Goal: Task Accomplishment & Management: Manage account settings

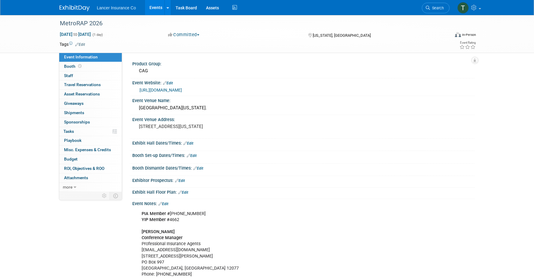
click at [158, 5] on link "Events" at bounding box center [156, 7] width 22 height 15
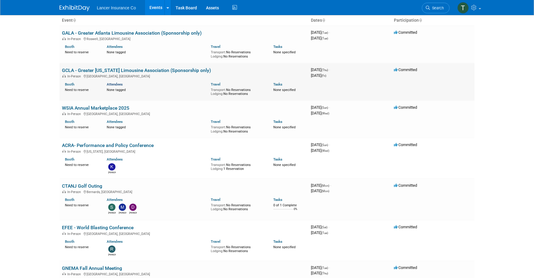
scroll to position [39, 0]
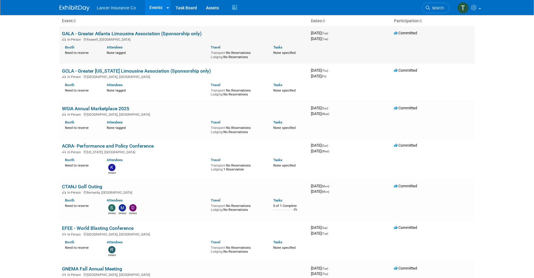
click at [96, 32] on link "GALA - Greater Atlanta Limousine Association (Sponsorship only)" at bounding box center [132, 34] width 140 height 6
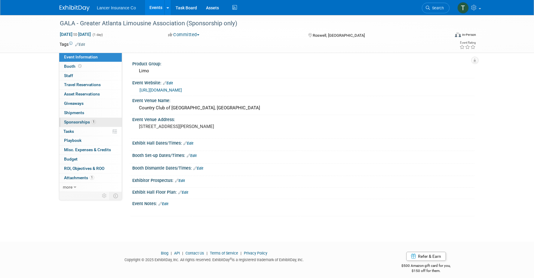
click at [88, 122] on span "Sponsorships 1" at bounding box center [80, 121] width 32 height 5
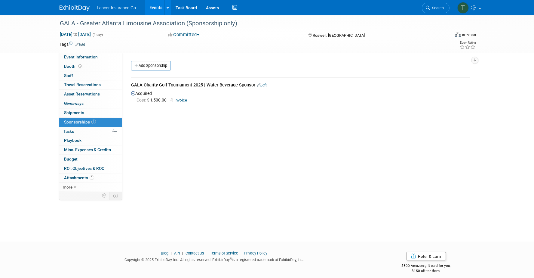
click at [181, 101] on link "Invoice" at bounding box center [180, 100] width 20 height 5
click at [72, 54] on span "Event Information" at bounding box center [81, 56] width 34 height 5
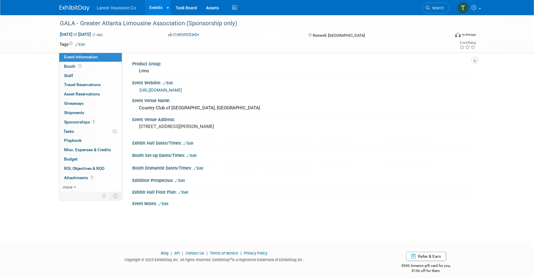
click at [171, 88] on link "https://www.galagolf.org/" at bounding box center [161, 90] width 42 height 5
click at [157, 8] on link "Events" at bounding box center [156, 7] width 22 height 15
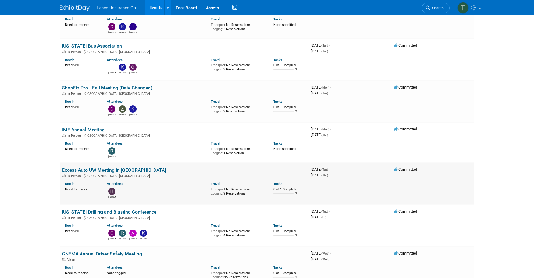
scroll to position [703, 0]
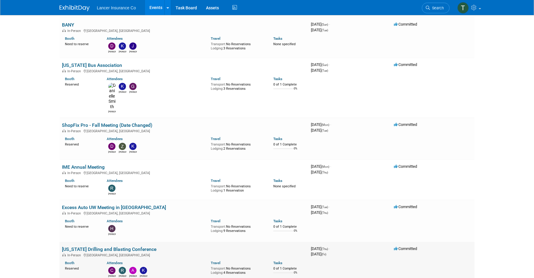
click at [91, 246] on link "[US_STATE] Drilling and Blasting Conference" at bounding box center [109, 249] width 94 height 6
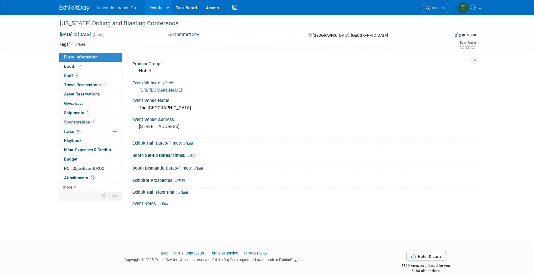
click at [162, 91] on link "https://blasting.outreach.psu.edu/" at bounding box center [161, 90] width 42 height 5
click at [74, 75] on span "Staff 4" at bounding box center [71, 75] width 15 height 5
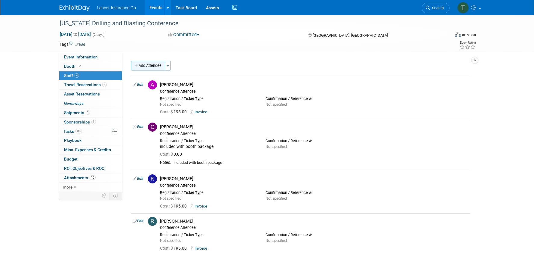
click at [158, 66] on button "Add Attendee" at bounding box center [148, 66] width 34 height 10
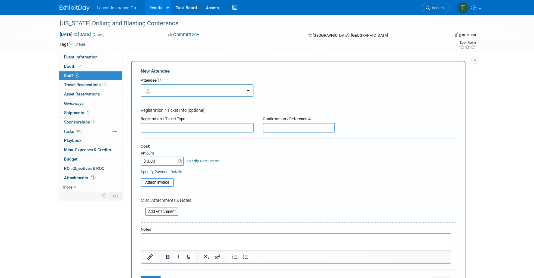
click at [207, 92] on button "button" at bounding box center [197, 90] width 113 height 12
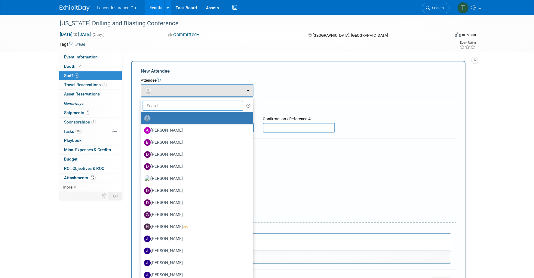
click at [197, 109] on input "text" at bounding box center [193, 106] width 101 height 10
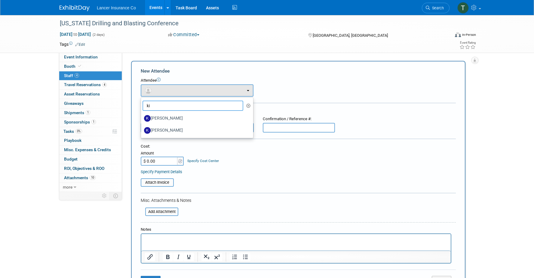
type input "k"
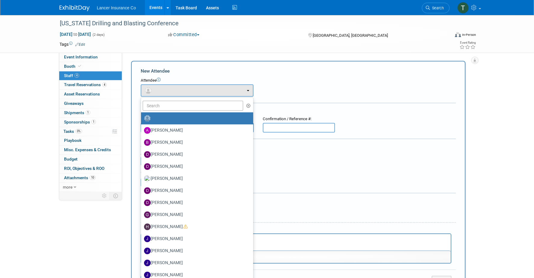
click at [317, 180] on table "Attach Invoice" at bounding box center [298, 182] width 315 height 8
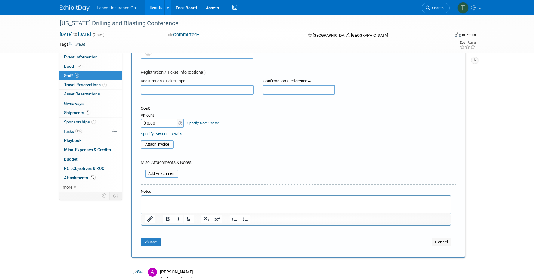
scroll to position [39, 0]
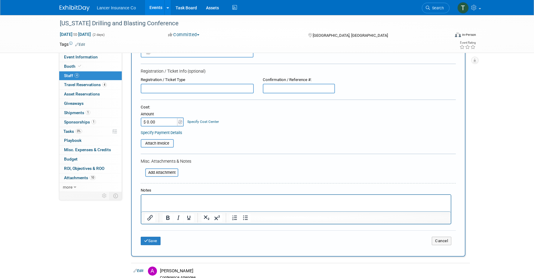
click at [188, 196] on html at bounding box center [296, 199] width 310 height 8
click at [188, 199] on p "Rich Text Area. Press ALT-0 for help." at bounding box center [296, 200] width 303 height 6
click at [159, 121] on input "$ 0.00" at bounding box center [160, 121] width 38 height 9
type input "$ 195.00"
click at [163, 141] on input "file" at bounding box center [138, 143] width 72 height 7
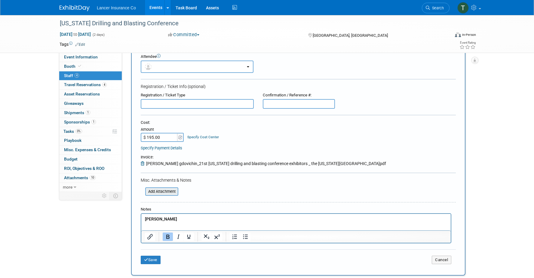
scroll to position [0, 0]
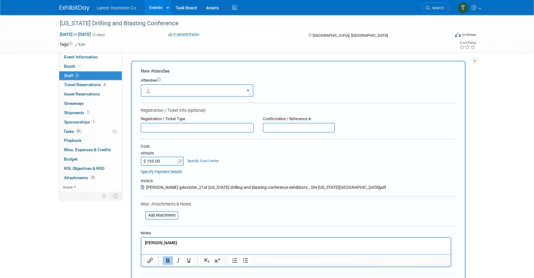
click at [169, 127] on input "text" at bounding box center [197, 128] width 113 height 10
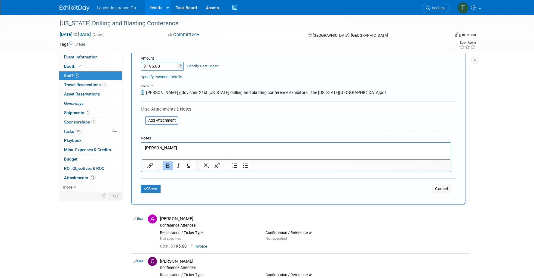
scroll to position [95, 0]
click at [155, 186] on button "Save" at bounding box center [151, 188] width 20 height 8
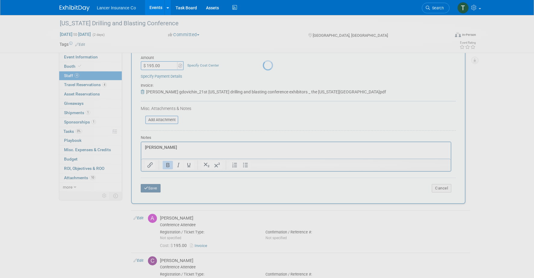
scroll to position [94, 0]
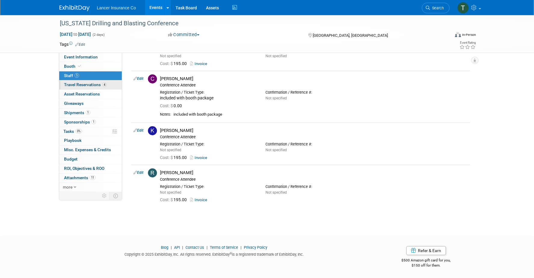
click at [96, 86] on span "Travel Reservations 4" at bounding box center [85, 84] width 43 height 5
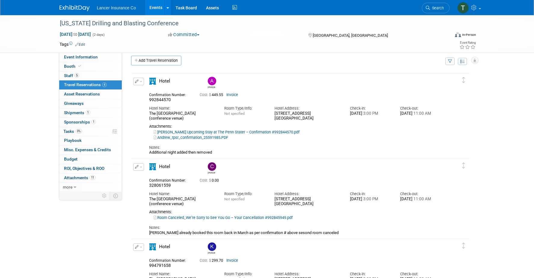
scroll to position [0, 0]
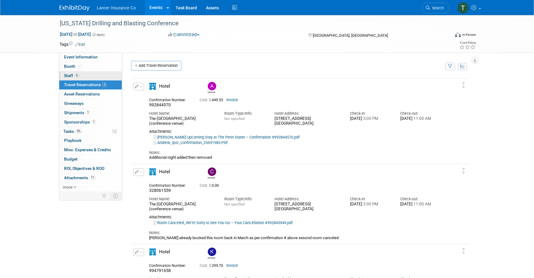
click at [81, 74] on link "5 Staff 5" at bounding box center [90, 75] width 63 height 9
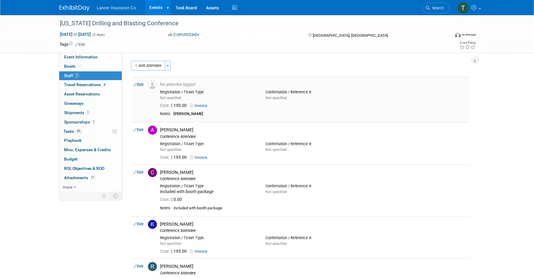
click at [140, 85] on link "Edit" at bounding box center [139, 84] width 10 height 4
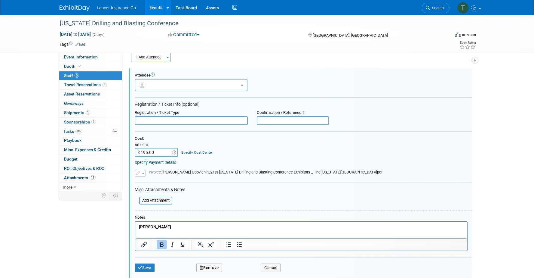
click at [145, 172] on button "button" at bounding box center [140, 173] width 11 height 7
click at [149, 184] on link "Replace with a new file" at bounding box center [165, 182] width 60 height 8
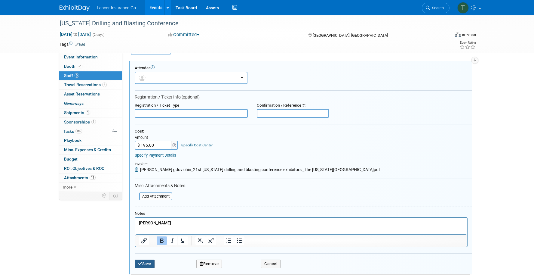
scroll to position [14, 0]
click at [142, 266] on button "Save" at bounding box center [145, 265] width 20 height 8
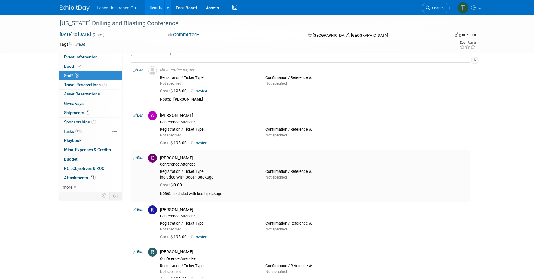
click at [168, 187] on span "Cost: $" at bounding box center [167, 184] width 14 height 5
click at [10, 129] on div "Pennsylvania Drilling and Blasting Conference Nov 13, 2025 to Nov 14, 2025 (2 d…" at bounding box center [267, 152] width 534 height 303
click at [77, 86] on span "Travel Reservations 4" at bounding box center [85, 84] width 43 height 5
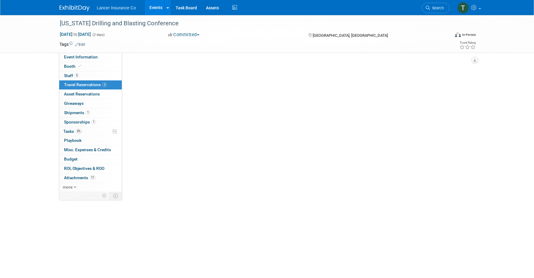
scroll to position [0, 0]
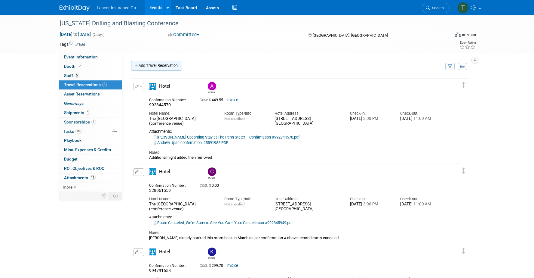
click at [158, 63] on link "Add Travel Reservation" at bounding box center [156, 66] width 50 height 10
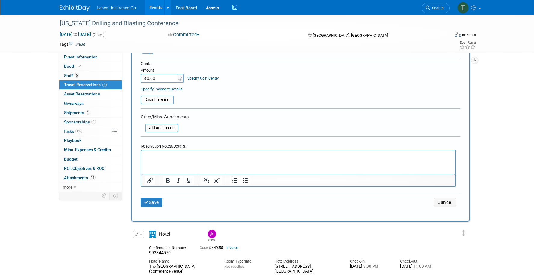
scroll to position [310, 0]
click at [450, 199] on button "Cancel" at bounding box center [446, 201] width 22 height 9
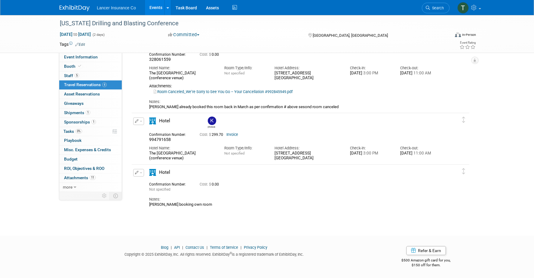
scroll to position [0, 0]
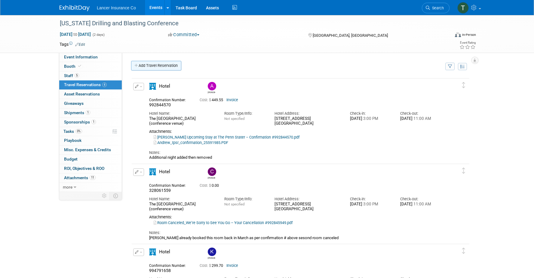
click at [150, 67] on link "Add Travel Reservation" at bounding box center [156, 66] width 50 height 10
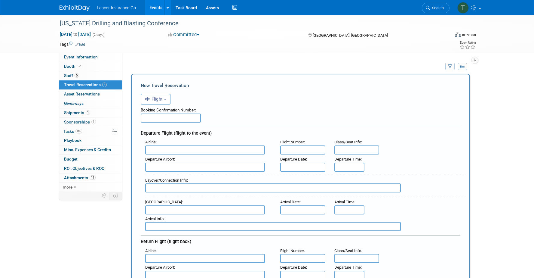
click at [158, 107] on div "Booking Confirmation Number:" at bounding box center [301, 108] width 320 height 9
click at [157, 99] on span "Flight" at bounding box center [154, 99] width 18 height 5
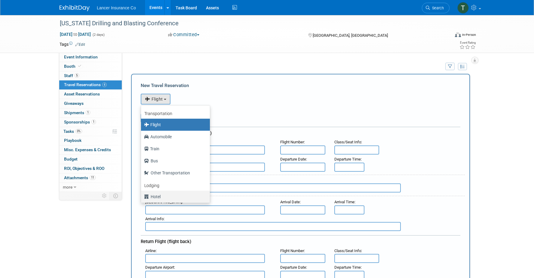
click at [157, 194] on label "Hotel" at bounding box center [174, 197] width 60 height 10
click at [142, 194] on input "Hotel" at bounding box center [140, 196] width 4 height 4
select select "6"
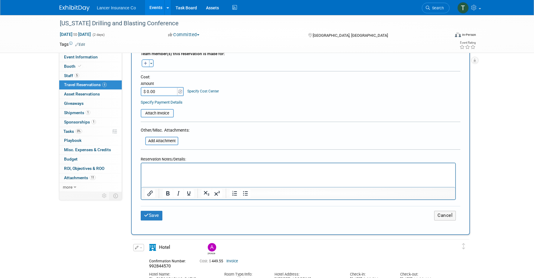
scroll to position [248, 0]
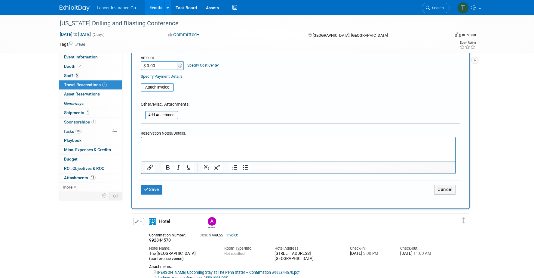
click at [152, 146] on html at bounding box center [298, 141] width 314 height 9
paste body "Rich Text Area. Press ALT-0 for help."
click at [186, 143] on p "Kimberly Gdovichin" at bounding box center [298, 143] width 307 height 6
click at [152, 190] on button "Save" at bounding box center [152, 189] width 22 height 9
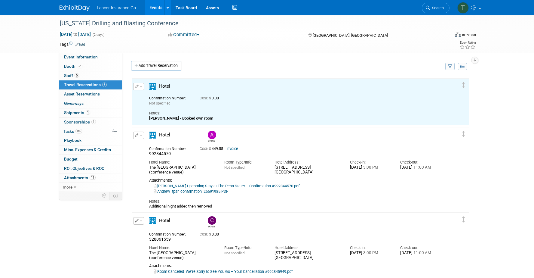
scroll to position [0, 0]
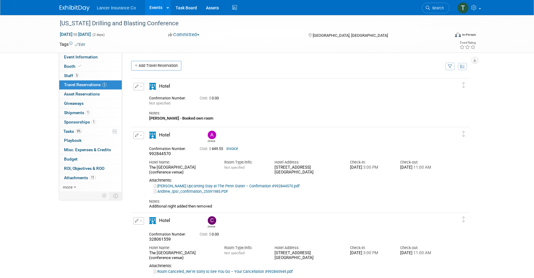
click at [156, 10] on link "Events" at bounding box center [156, 7] width 22 height 15
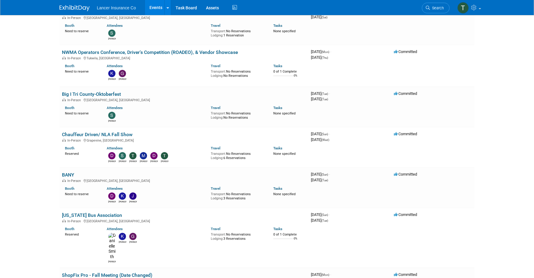
scroll to position [553, 0]
click at [132, 104] on td "Big I Tri County-Oktoberfest In-Person Franklin Square, NY Booth Need to reserv…" at bounding box center [184, 107] width 249 height 40
click at [103, 91] on link "Big I Tri County-Oktoberfest" at bounding box center [91, 94] width 59 height 6
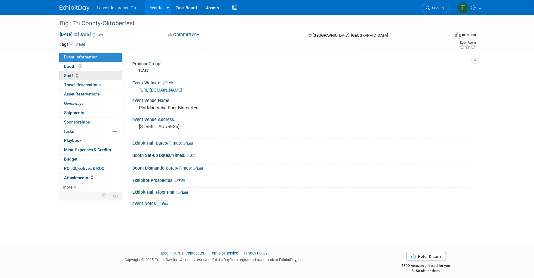
click at [68, 75] on span "Staff 2" at bounding box center [71, 75] width 15 height 5
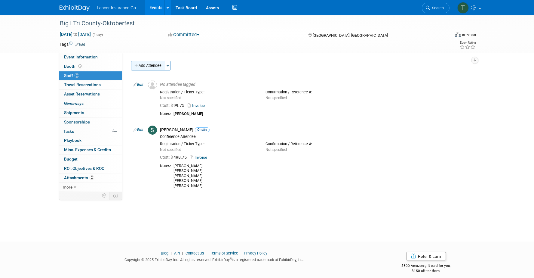
click at [157, 65] on button "Add Attendee" at bounding box center [148, 66] width 34 height 10
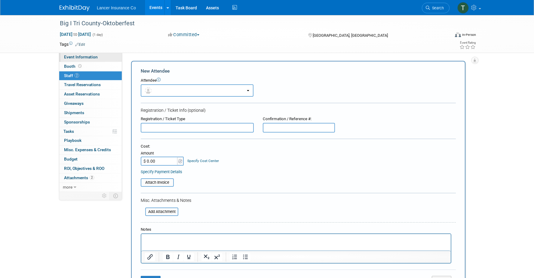
click at [73, 58] on span "Event Information" at bounding box center [81, 56] width 34 height 5
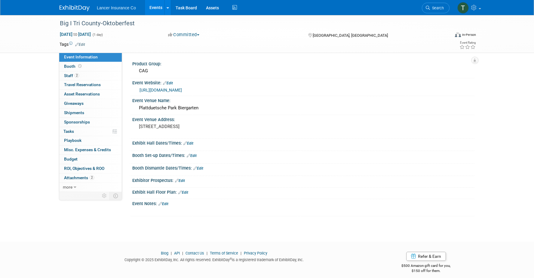
click at [182, 90] on link "[URL][DOMAIN_NAME]" at bounding box center [161, 90] width 42 height 5
click at [70, 75] on span "Staff 2" at bounding box center [71, 75] width 15 height 5
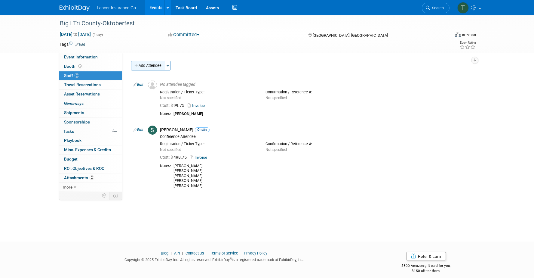
click at [150, 69] on button "Add Attendee" at bounding box center [148, 66] width 34 height 10
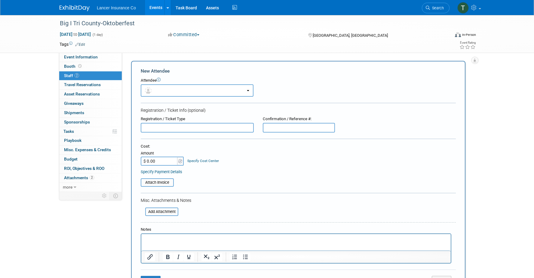
click at [155, 239] on p "Rich Text Area. Press ALT-0 for help." at bounding box center [296, 239] width 303 height 6
click at [154, 161] on input "$ 0.00" at bounding box center [160, 160] width 38 height 9
click at [157, 182] on input "file" at bounding box center [138, 182] width 72 height 7
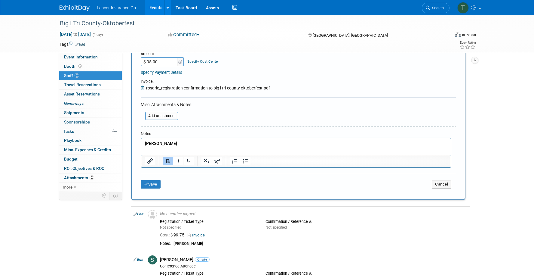
scroll to position [105, 0]
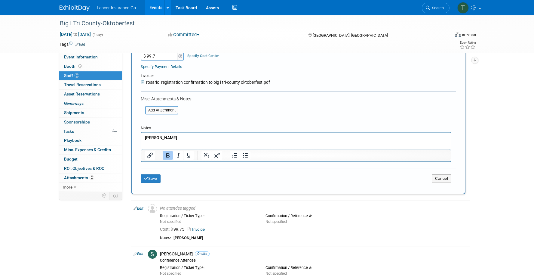
type input "$ 99.75"
click at [148, 176] on button "Save" at bounding box center [151, 178] width 20 height 8
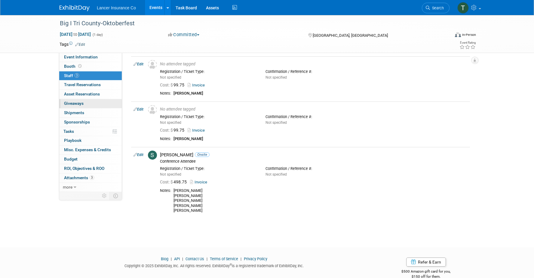
scroll to position [0, 0]
